Goal: Task Accomplishment & Management: Use online tool/utility

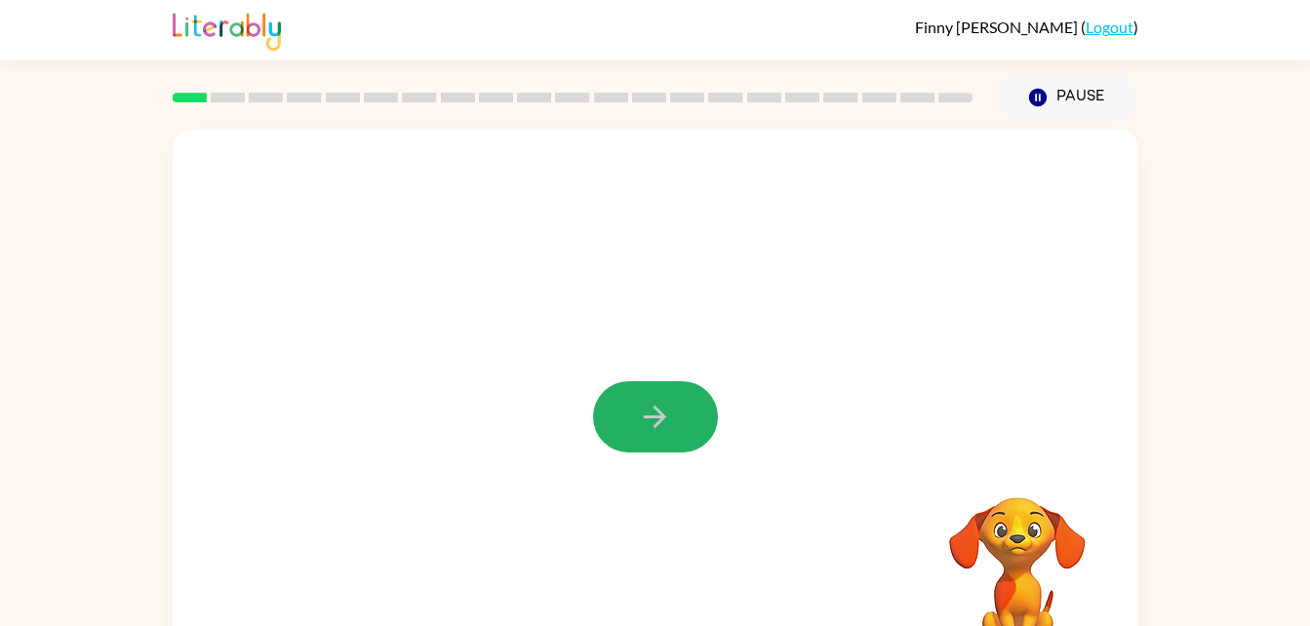
click at [656, 386] on button "button" at bounding box center [655, 416] width 125 height 71
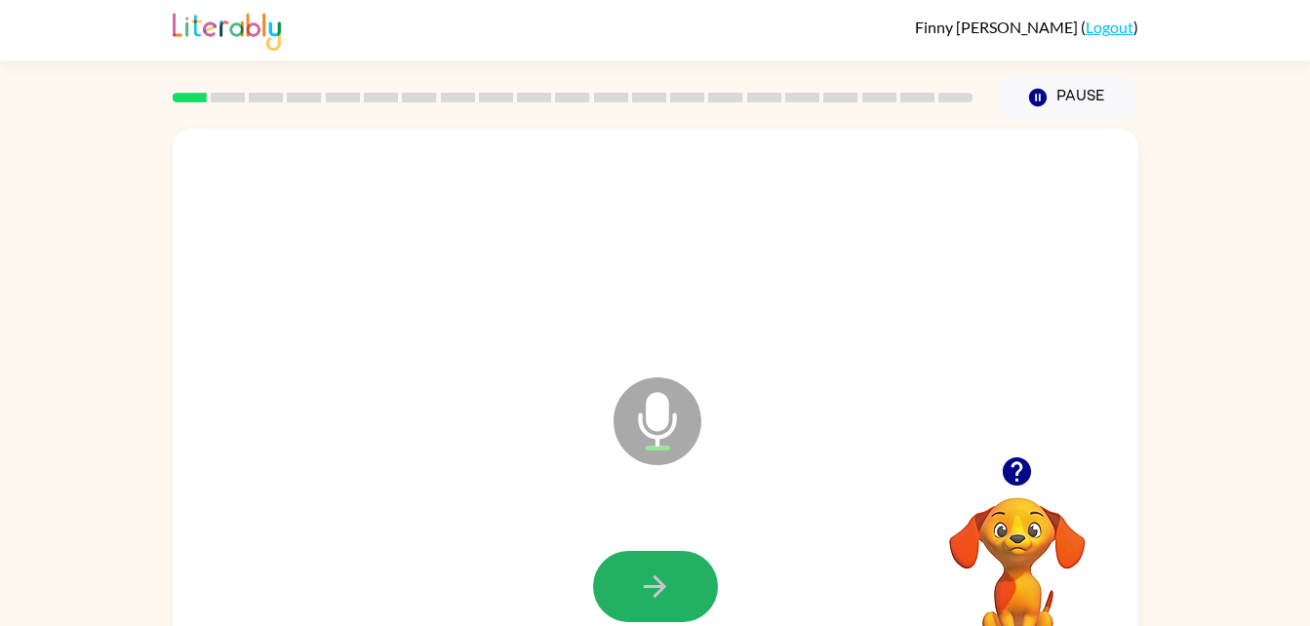
click at [669, 583] on icon "button" at bounding box center [655, 587] width 34 height 34
click at [669, 581] on icon "button" at bounding box center [655, 587] width 34 height 34
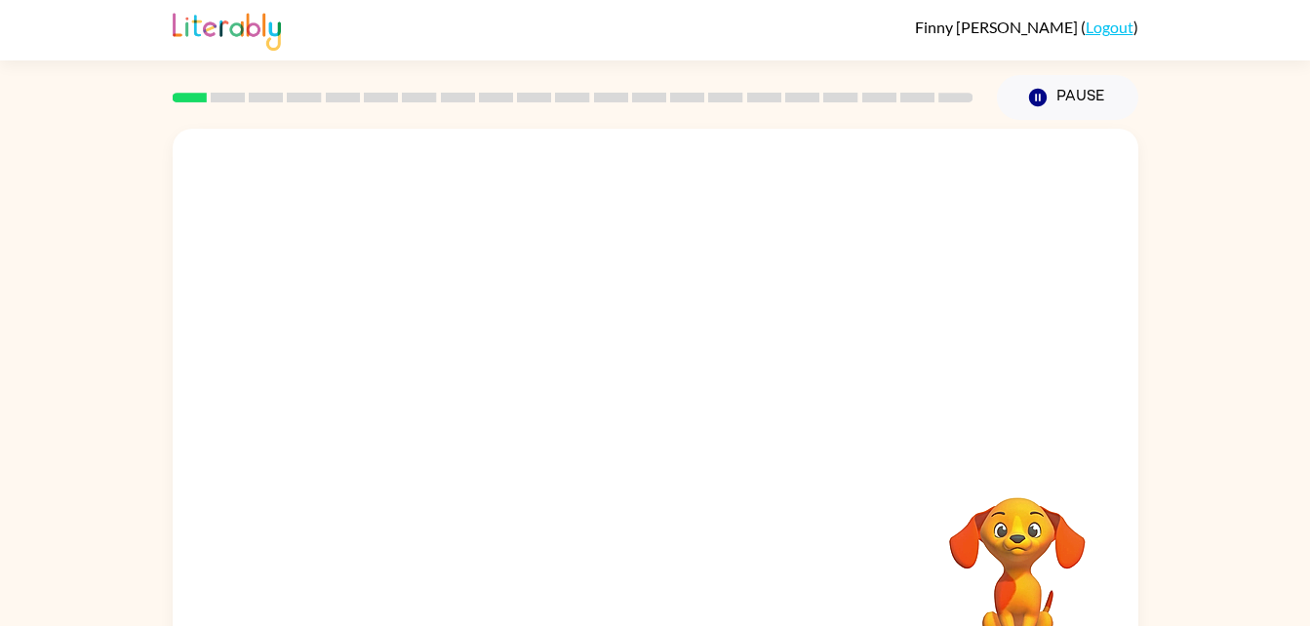
drag, startPoint x: 722, startPoint y: 563, endPoint x: 629, endPoint y: 593, distance: 97.4
click at [629, 593] on div at bounding box center [655, 587] width 926 height 160
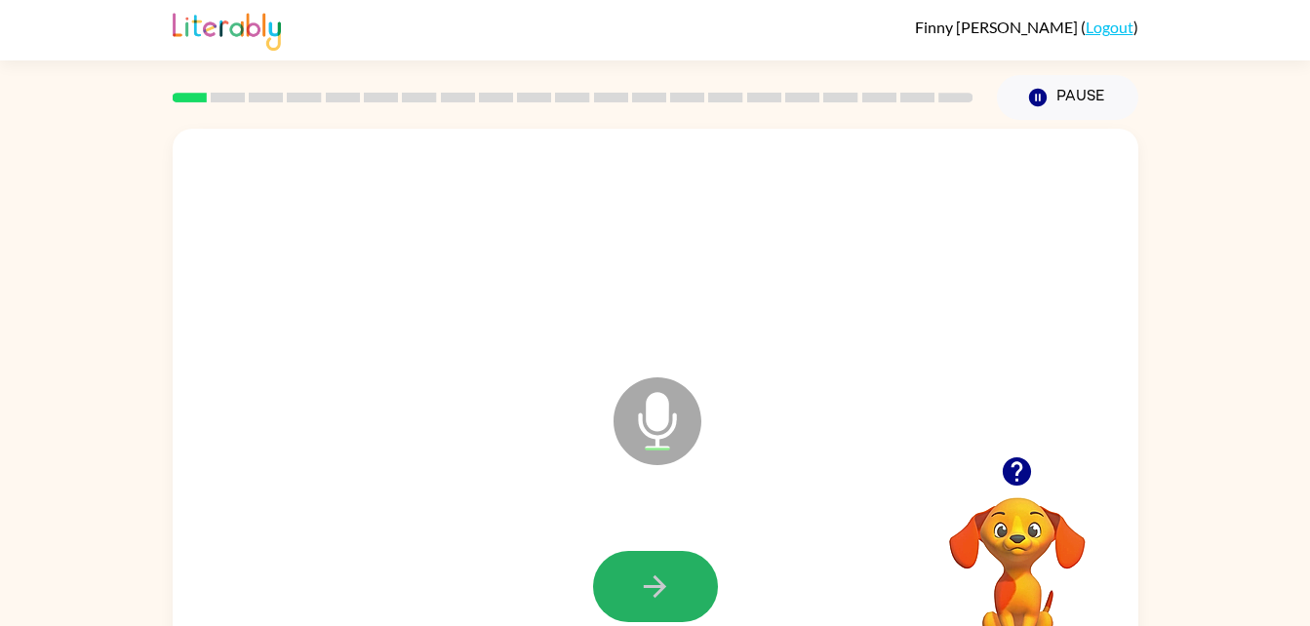
click at [658, 575] on icon "button" at bounding box center [655, 587] width 34 height 34
click at [629, 576] on button "button" at bounding box center [655, 586] width 125 height 71
click at [633, 582] on button "button" at bounding box center [655, 586] width 125 height 71
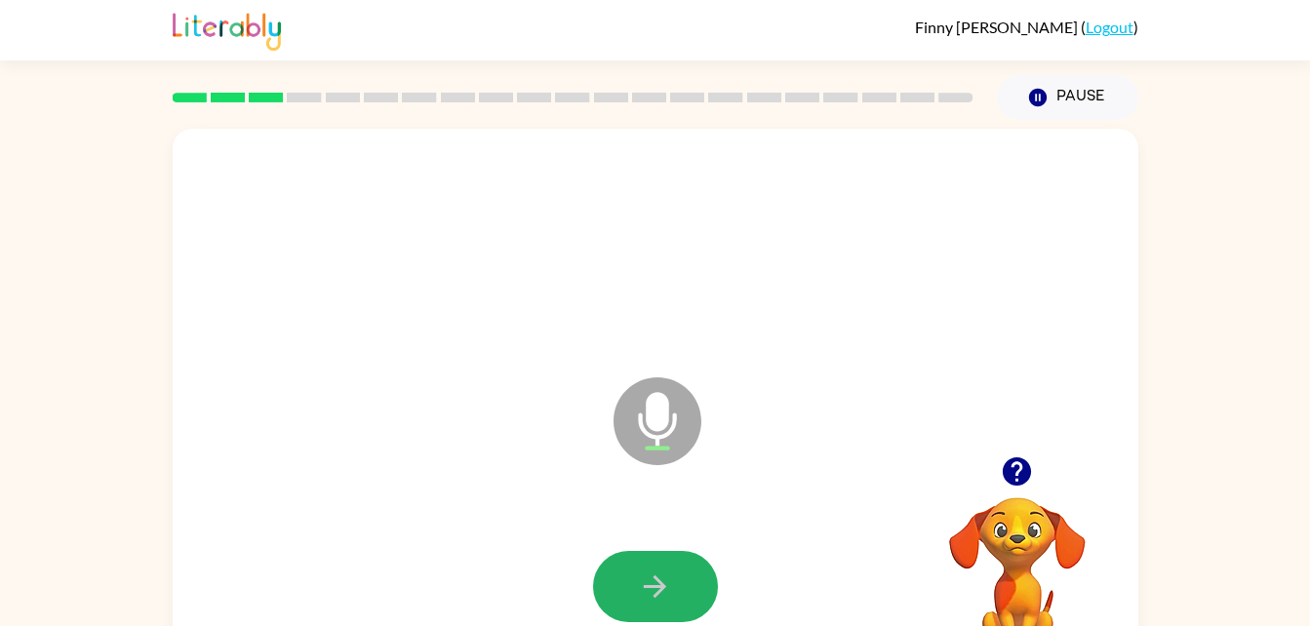
click at [664, 595] on icon "button" at bounding box center [655, 587] width 34 height 34
drag, startPoint x: 664, startPoint y: 595, endPoint x: 647, endPoint y: 570, distance: 30.0
click at [647, 570] on icon "button" at bounding box center [655, 587] width 34 height 34
click at [664, 622] on div at bounding box center [655, 587] width 926 height 160
click at [667, 613] on button "button" at bounding box center [655, 586] width 125 height 71
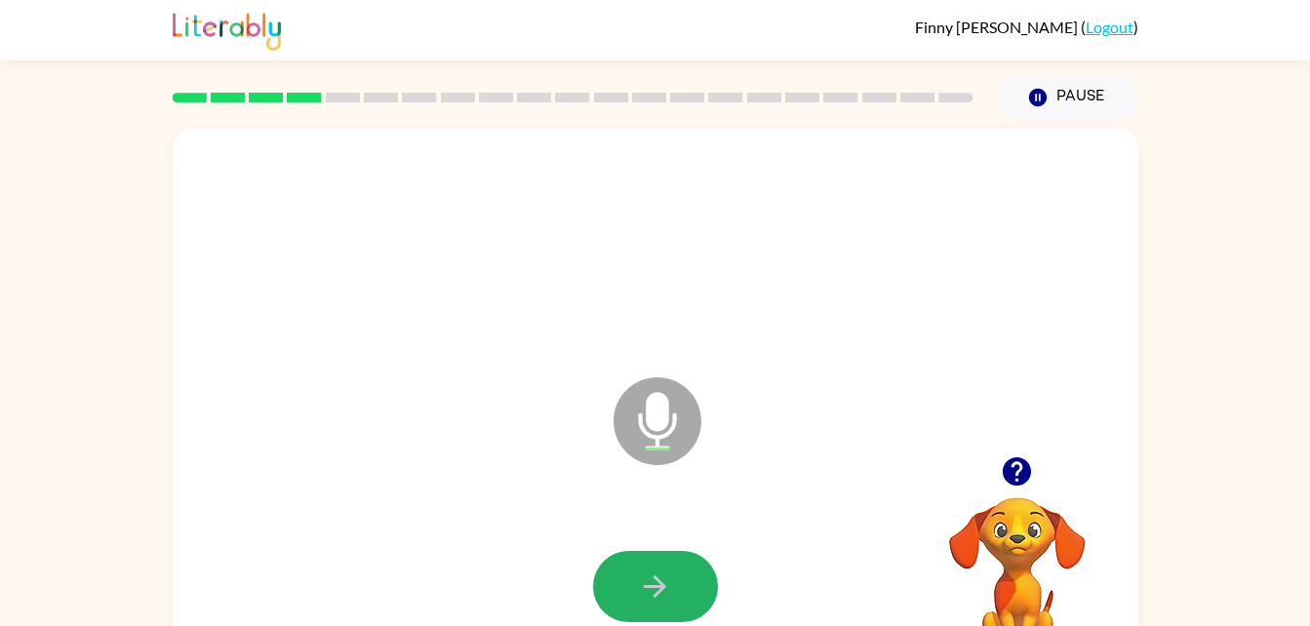
click at [641, 551] on button "button" at bounding box center [655, 586] width 125 height 71
click at [696, 551] on div at bounding box center [655, 586] width 125 height 71
click at [690, 591] on button "button" at bounding box center [655, 586] width 125 height 71
click at [612, 588] on button "button" at bounding box center [655, 586] width 125 height 71
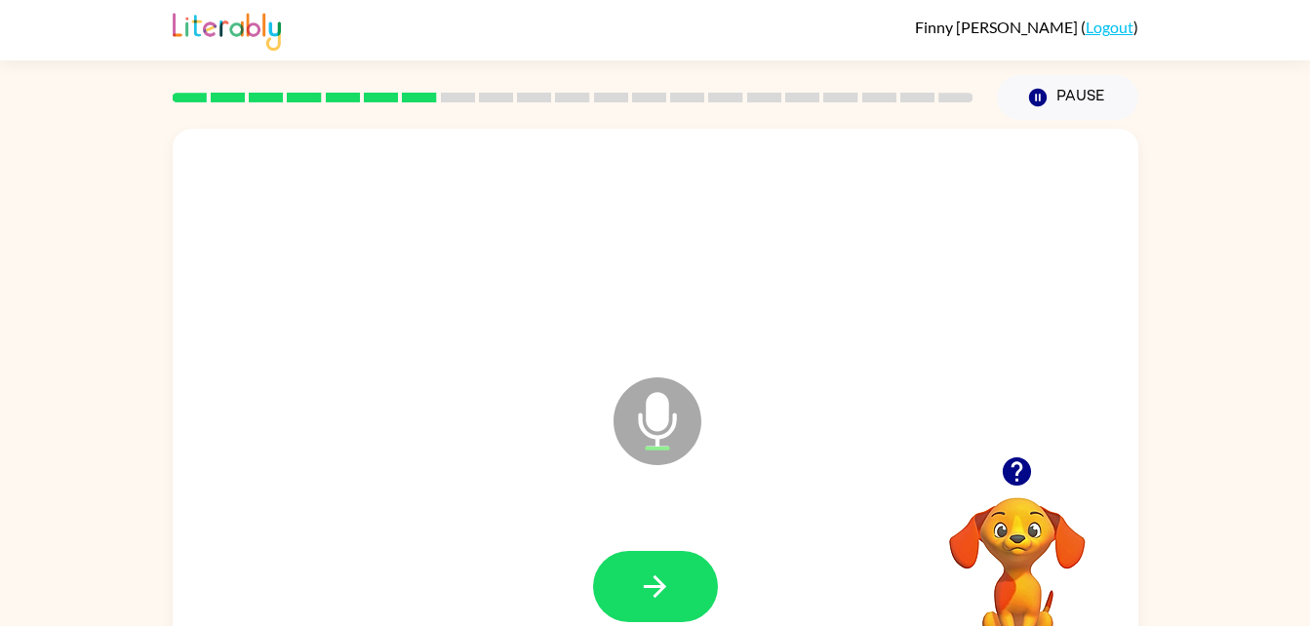
click at [671, 552] on button "button" at bounding box center [655, 586] width 125 height 71
click at [671, 541] on div at bounding box center [655, 587] width 926 height 160
click at [656, 546] on div at bounding box center [655, 587] width 926 height 160
click at [633, 570] on button "button" at bounding box center [655, 586] width 125 height 71
click at [688, 566] on button "button" at bounding box center [655, 586] width 125 height 71
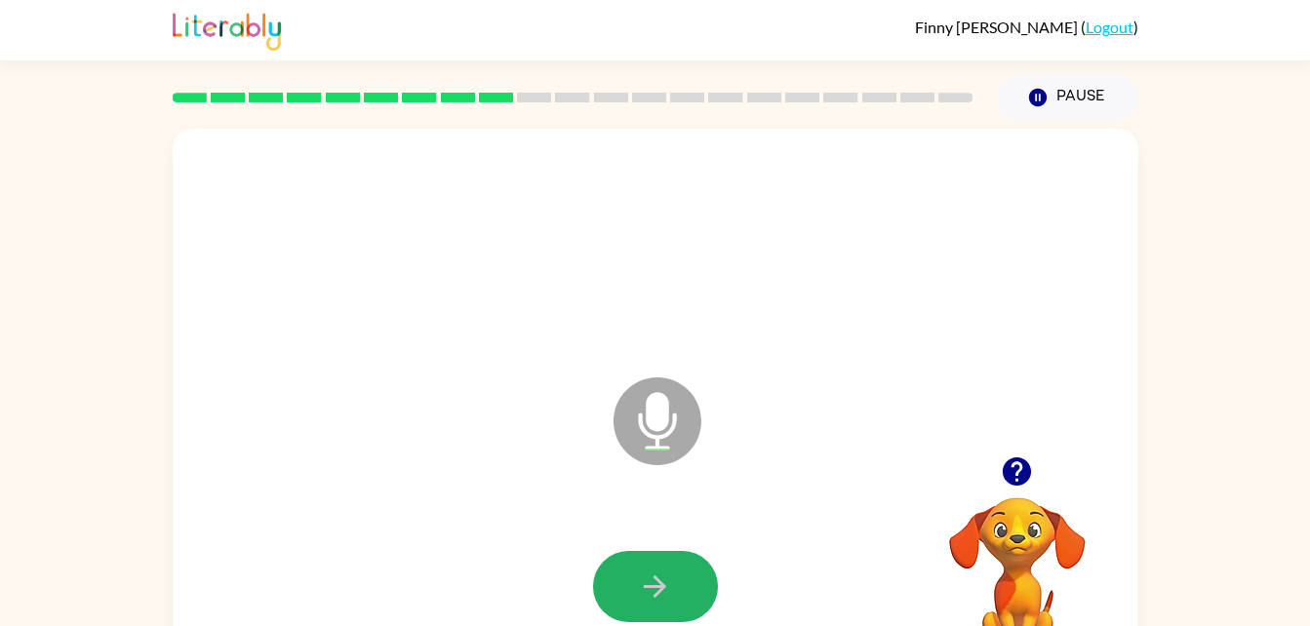
click at [674, 586] on button "button" at bounding box center [655, 586] width 125 height 71
click at [646, 558] on button "button" at bounding box center [655, 586] width 125 height 71
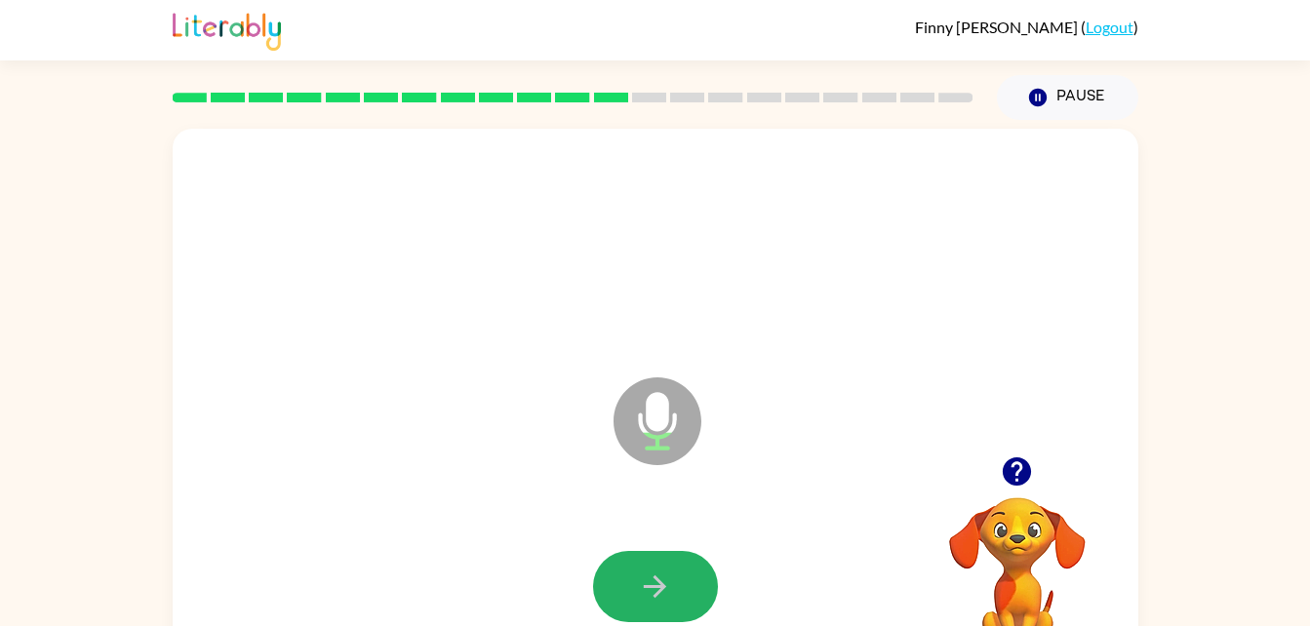
click at [646, 558] on button "button" at bounding box center [655, 586] width 125 height 71
drag, startPoint x: 646, startPoint y: 580, endPoint x: 680, endPoint y: 517, distance: 72.0
click at [680, 517] on div "Microphone The Microphone is here when it is your turn to talk" at bounding box center [655, 407] width 965 height 557
click at [650, 548] on div at bounding box center [655, 587] width 926 height 160
drag, startPoint x: 652, startPoint y: 559, endPoint x: 677, endPoint y: 478, distance: 84.5
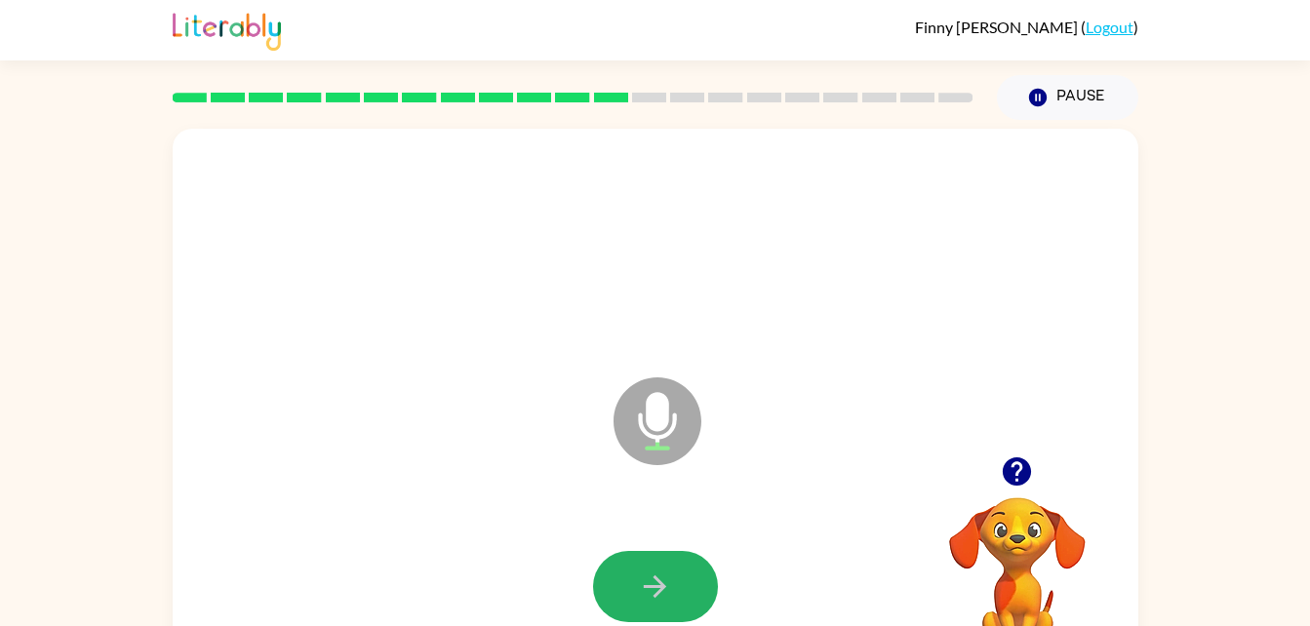
click at [677, 478] on div "Microphone The Microphone is here when it is your turn to talk" at bounding box center [655, 407] width 965 height 557
click at [631, 578] on button "button" at bounding box center [655, 586] width 125 height 71
drag, startPoint x: 631, startPoint y: 578, endPoint x: 630, endPoint y: 595, distance: 16.6
click at [630, 595] on button "button" at bounding box center [655, 586] width 125 height 71
click at [636, 586] on button "button" at bounding box center [655, 586] width 125 height 71
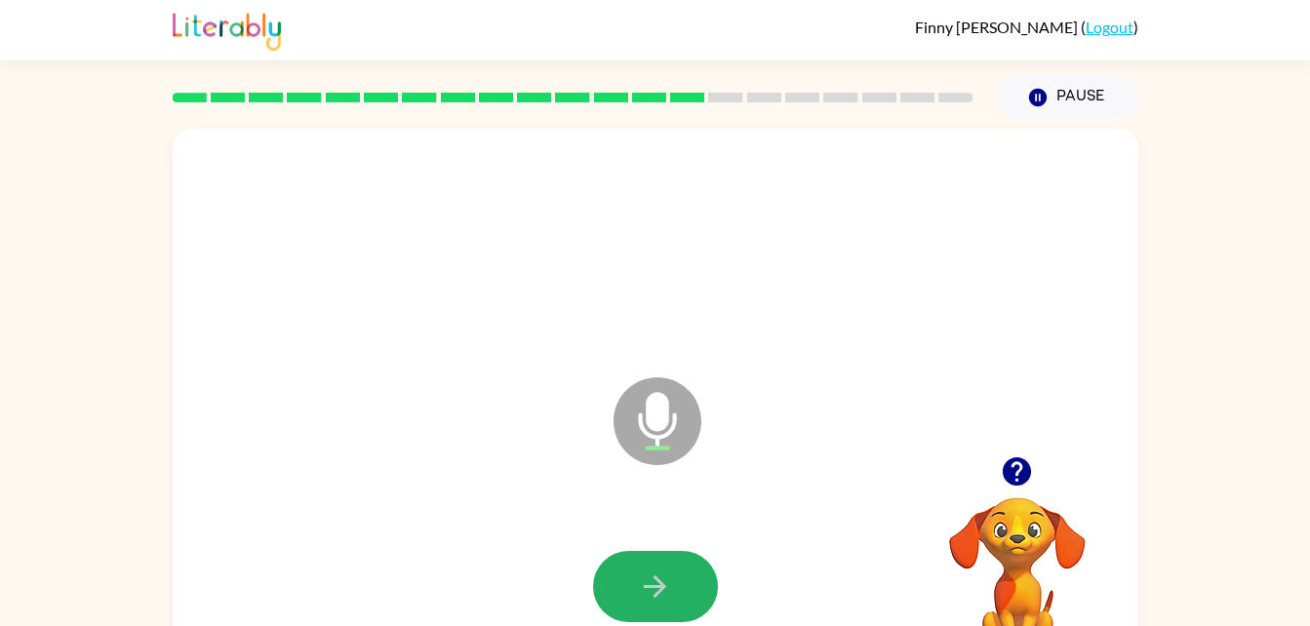
click at [685, 552] on button "button" at bounding box center [655, 586] width 125 height 71
click at [663, 563] on button "button" at bounding box center [655, 586] width 125 height 71
drag, startPoint x: 663, startPoint y: 563, endPoint x: 665, endPoint y: 584, distance: 21.5
click at [665, 584] on button "button" at bounding box center [655, 586] width 125 height 71
click at [665, 584] on icon "button" at bounding box center [655, 587] width 34 height 34
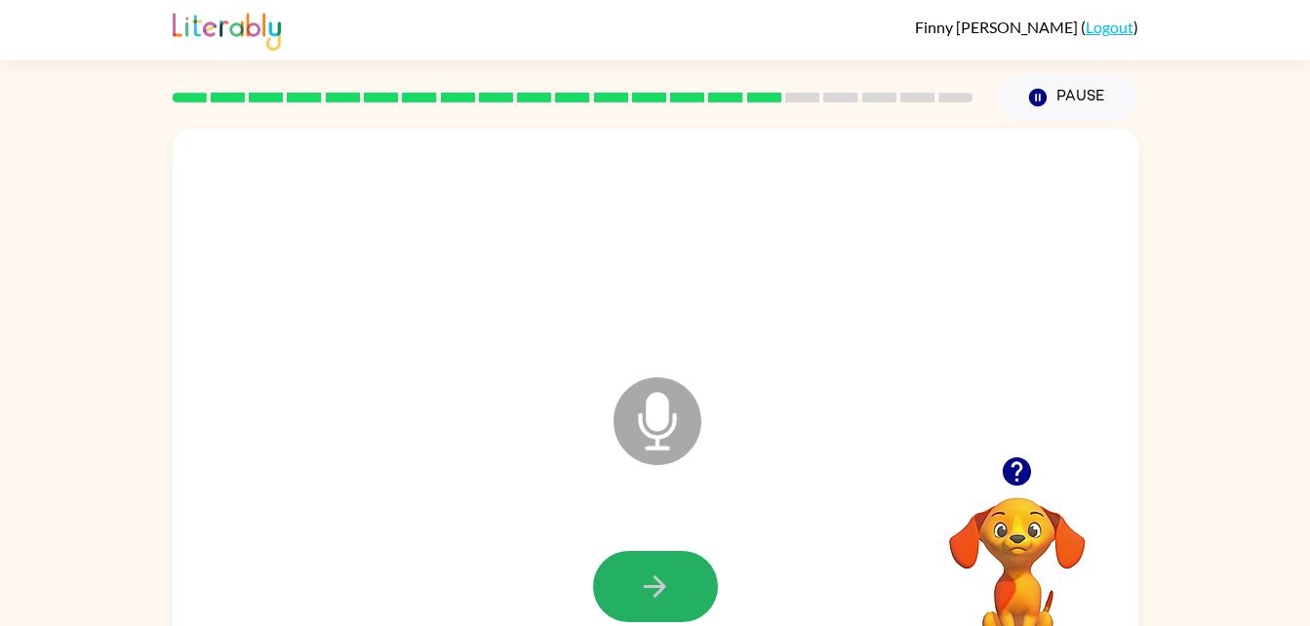
click at [665, 584] on icon "button" at bounding box center [655, 587] width 34 height 34
click at [687, 575] on button "button" at bounding box center [655, 586] width 125 height 71
click at [639, 579] on icon "button" at bounding box center [655, 587] width 34 height 34
drag, startPoint x: 639, startPoint y: 579, endPoint x: 578, endPoint y: 594, distance: 62.2
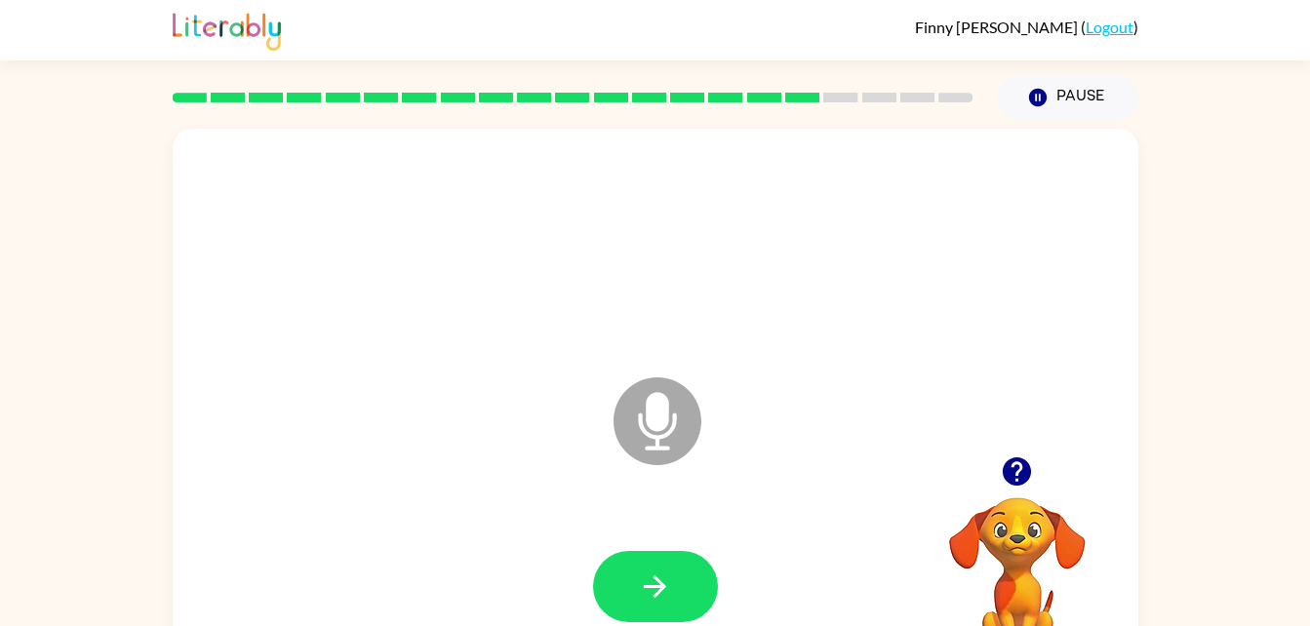
click at [578, 594] on div at bounding box center [655, 587] width 926 height 160
click at [698, 553] on div at bounding box center [655, 586] width 125 height 71
click at [619, 576] on button "button" at bounding box center [655, 586] width 125 height 71
click at [617, 578] on button "button" at bounding box center [655, 586] width 125 height 71
click at [634, 593] on button "button" at bounding box center [655, 586] width 125 height 71
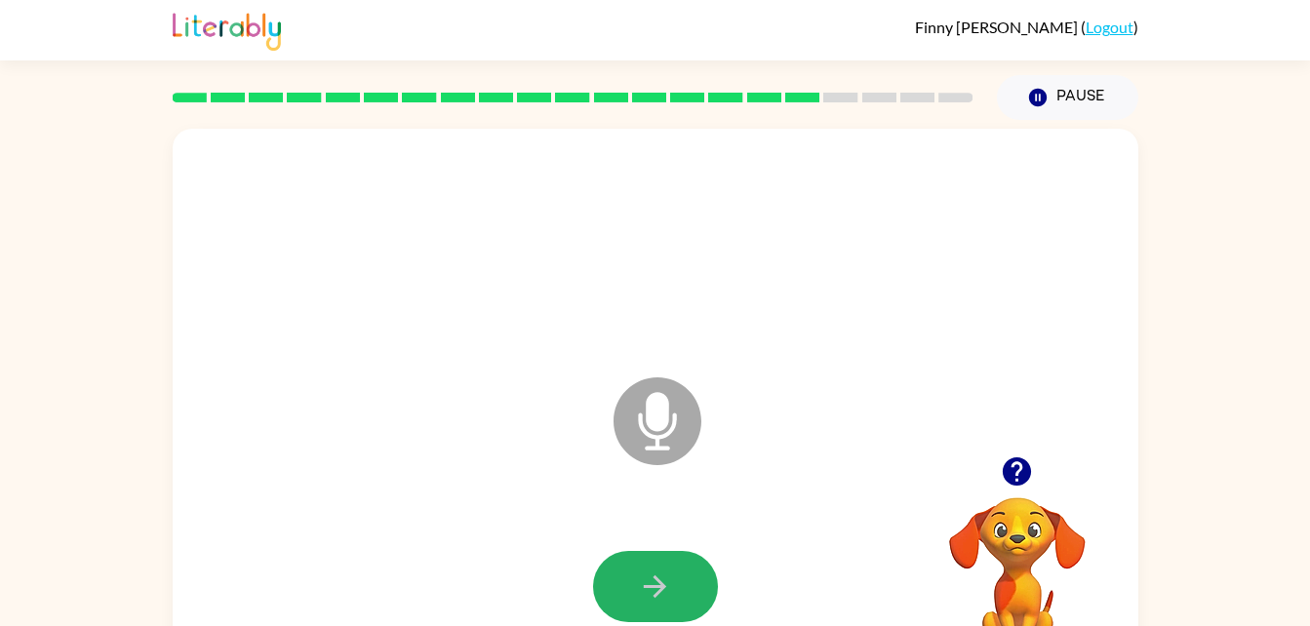
click at [626, 588] on button "button" at bounding box center [655, 586] width 125 height 71
click at [673, 580] on button "button" at bounding box center [655, 586] width 125 height 71
click at [690, 565] on button "button" at bounding box center [655, 586] width 125 height 71
click at [678, 548] on div at bounding box center [655, 587] width 926 height 160
click at [678, 563] on button "button" at bounding box center [655, 586] width 125 height 71
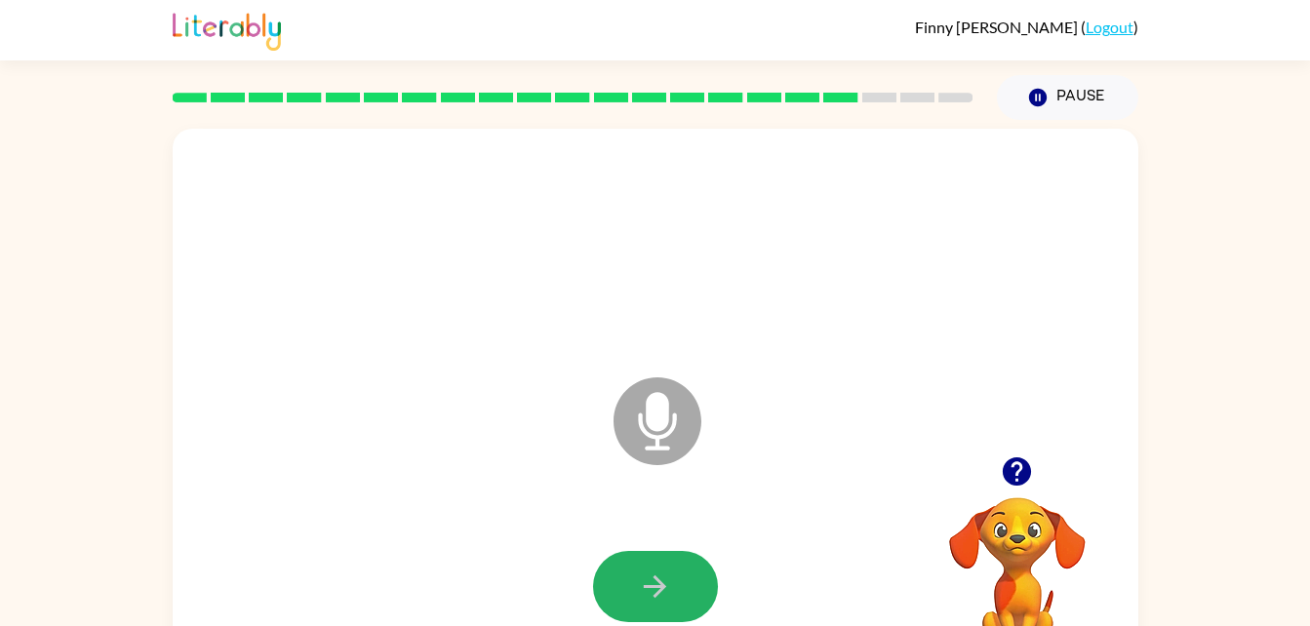
click at [621, 591] on button "button" at bounding box center [655, 586] width 125 height 71
click at [698, 475] on icon "Microphone The Microphone is here when it is your turn to talk" at bounding box center [755, 446] width 293 height 146
click at [617, 601] on button "button" at bounding box center [655, 586] width 125 height 71
click at [635, 586] on button "button" at bounding box center [655, 586] width 125 height 71
click at [666, 576] on icon "button" at bounding box center [655, 587] width 34 height 34
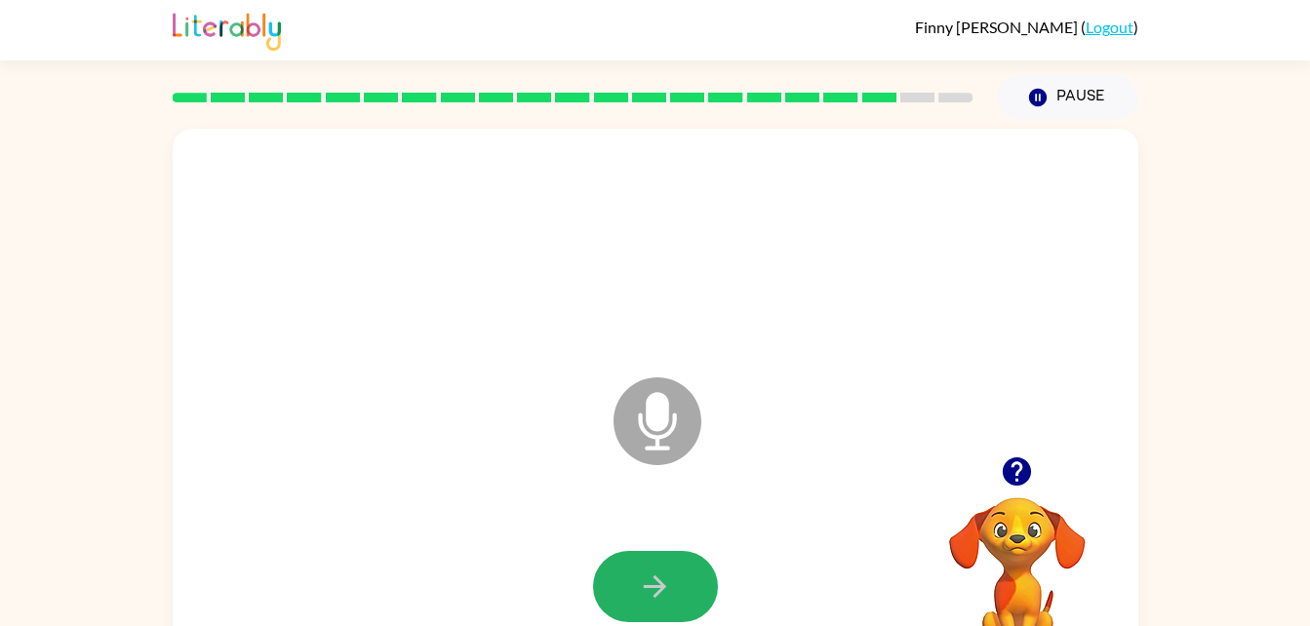
click at [675, 585] on button "button" at bounding box center [655, 586] width 125 height 71
click at [666, 587] on icon "button" at bounding box center [655, 587] width 34 height 34
click at [670, 575] on icon "button" at bounding box center [655, 587] width 34 height 34
drag, startPoint x: 672, startPoint y: 581, endPoint x: 672, endPoint y: 519, distance: 62.4
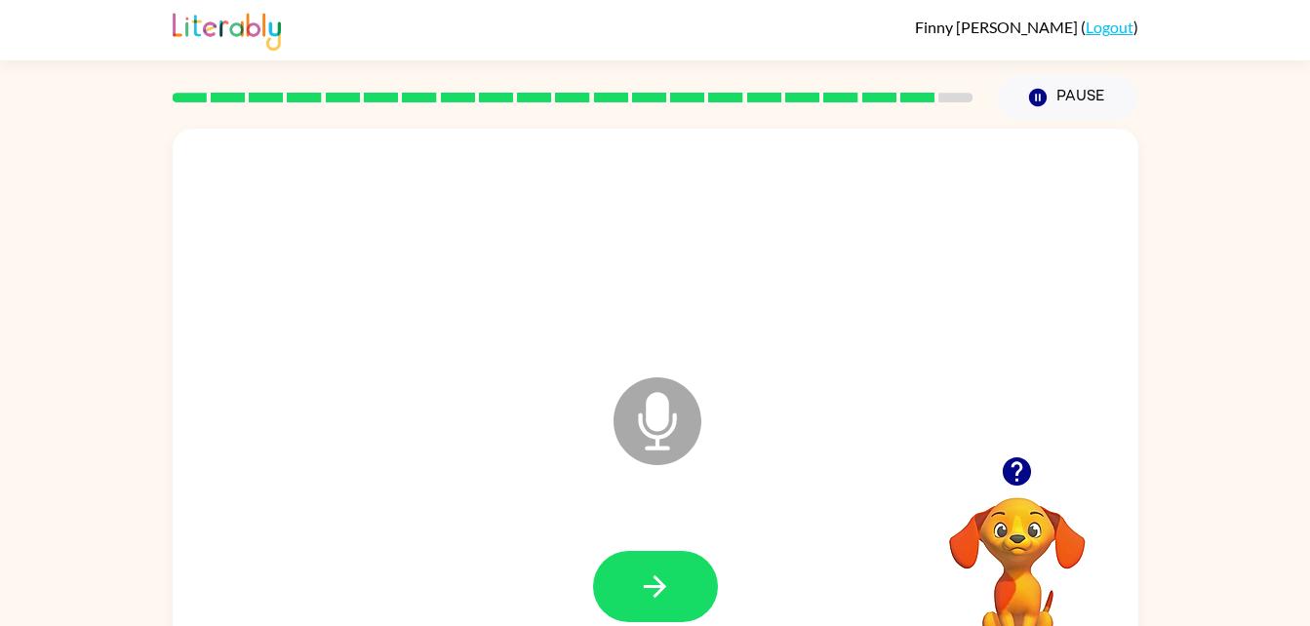
click at [672, 519] on div at bounding box center [655, 587] width 926 height 160
click at [670, 559] on button "button" at bounding box center [655, 586] width 125 height 71
